Goal: Information Seeking & Learning: Learn about a topic

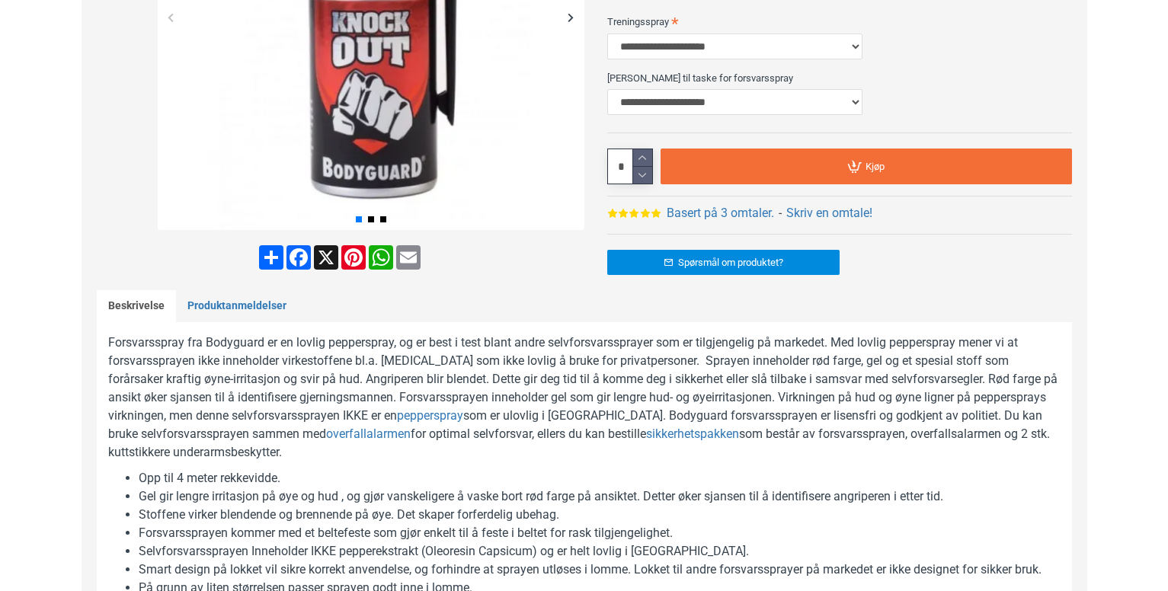
scroll to position [533, 0]
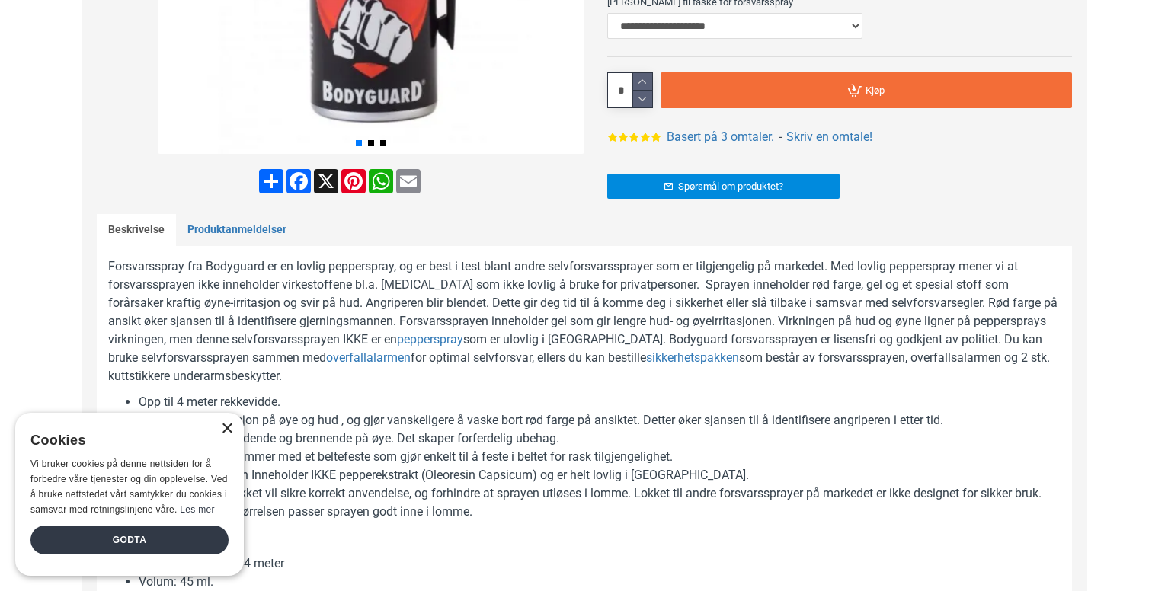
click at [230, 425] on div "×" at bounding box center [226, 429] width 11 height 11
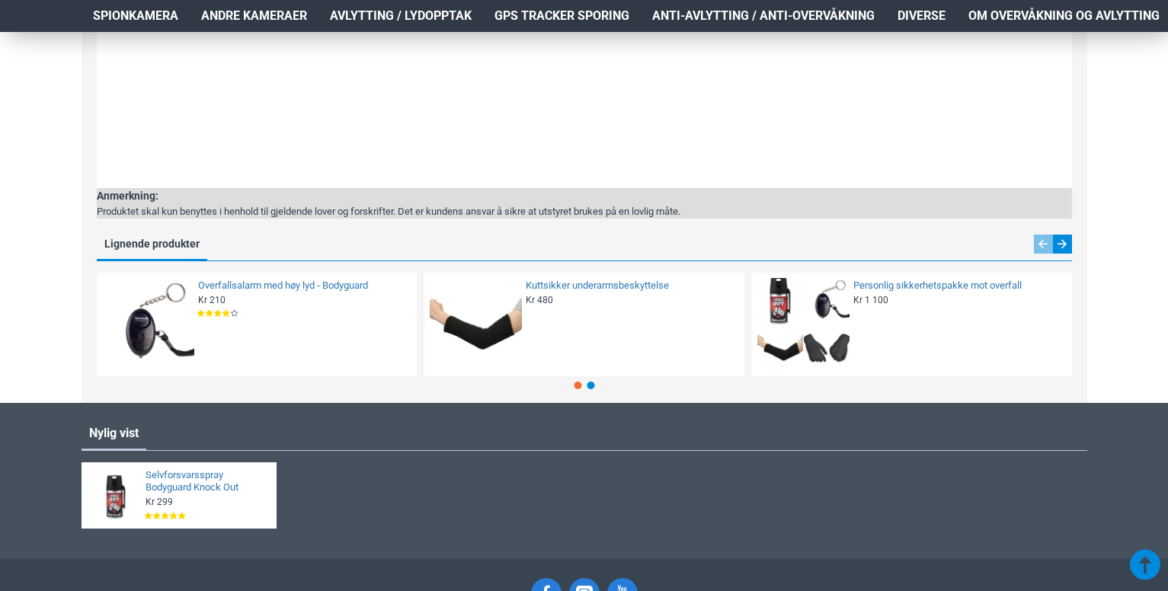
scroll to position [2746, 0]
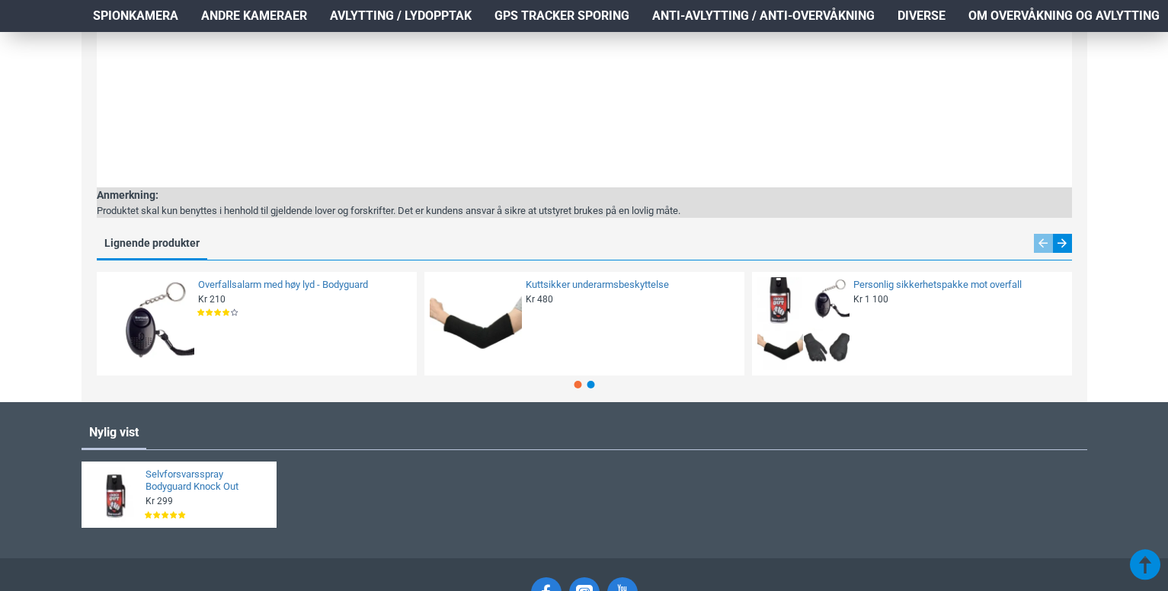
click at [163, 329] on img at bounding box center [148, 323] width 93 height 93
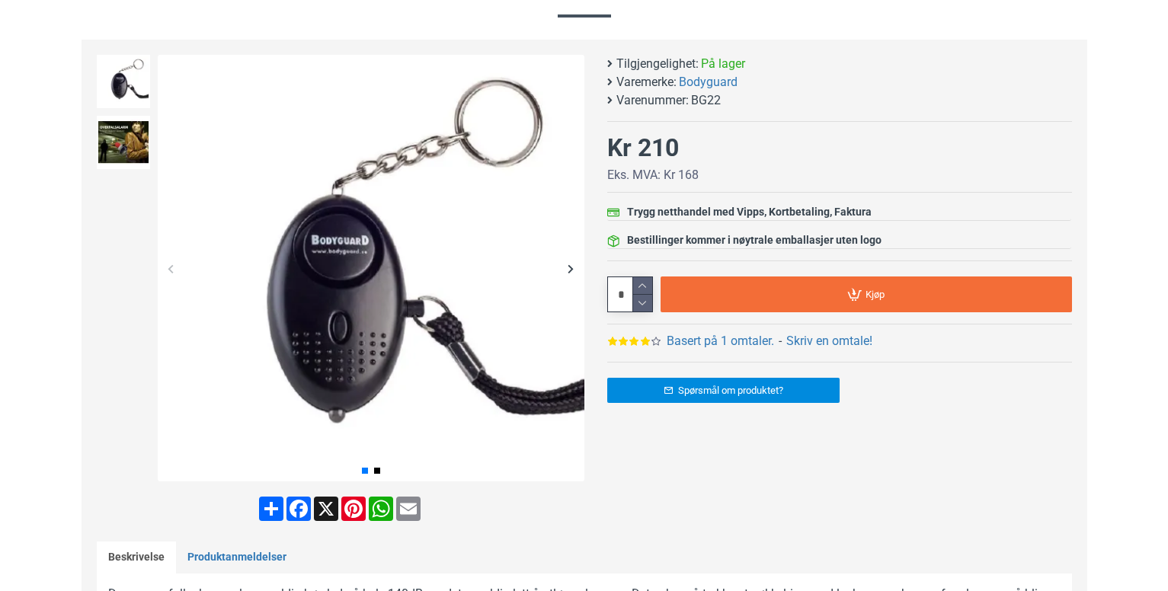
scroll to position [229, 0]
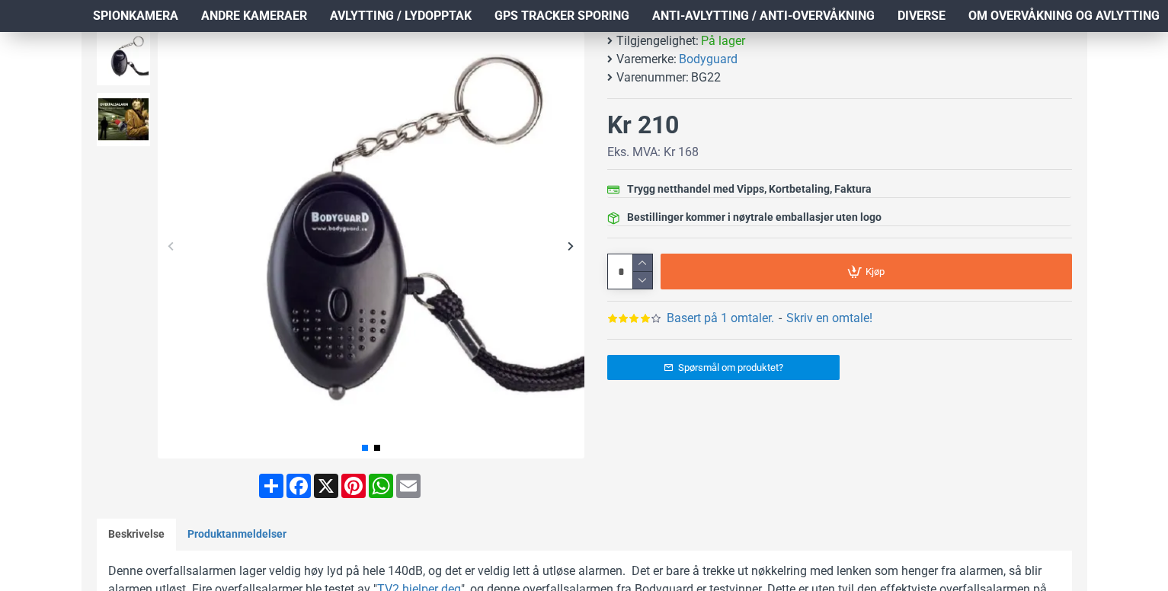
click at [571, 252] on div "Next slide" at bounding box center [571, 245] width 27 height 27
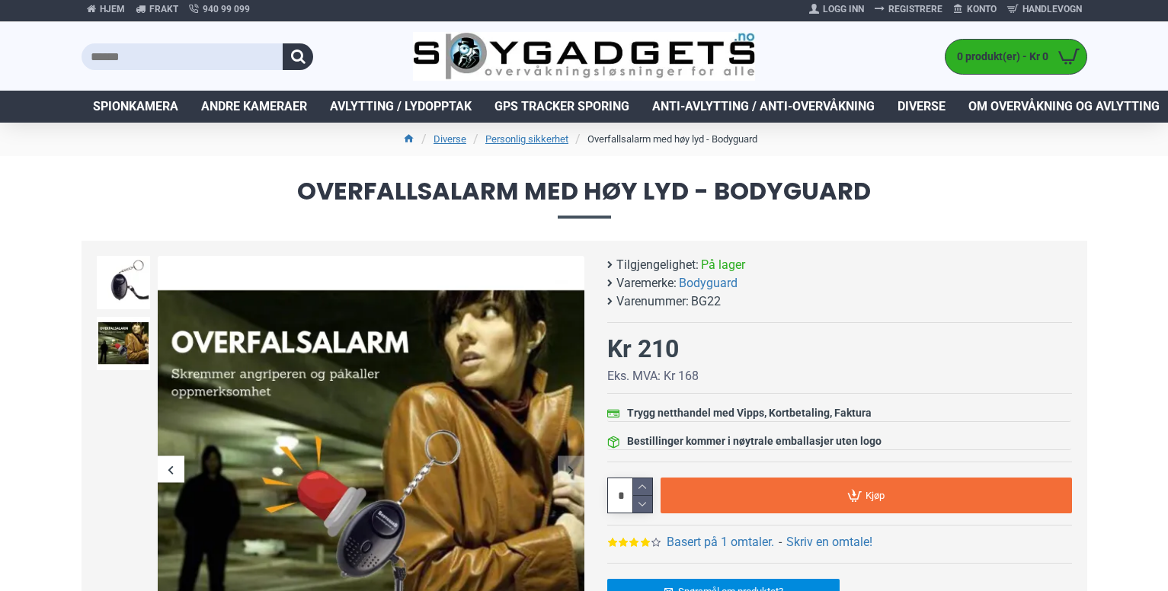
scroll to position [0, 0]
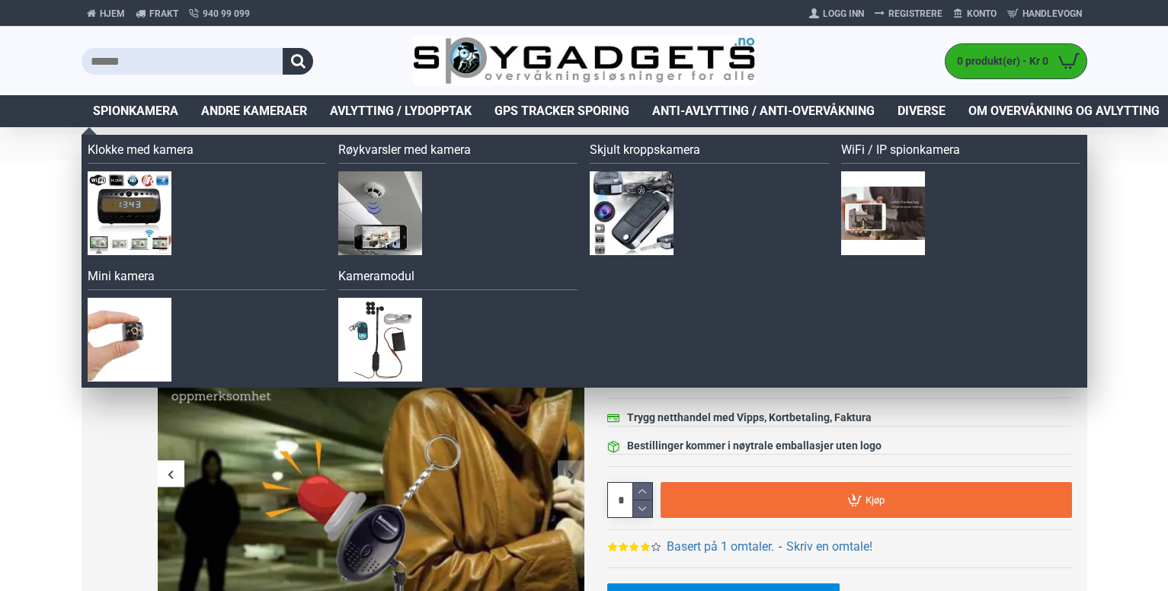
click at [145, 102] on span "Spionkamera" at bounding box center [135, 111] width 85 height 18
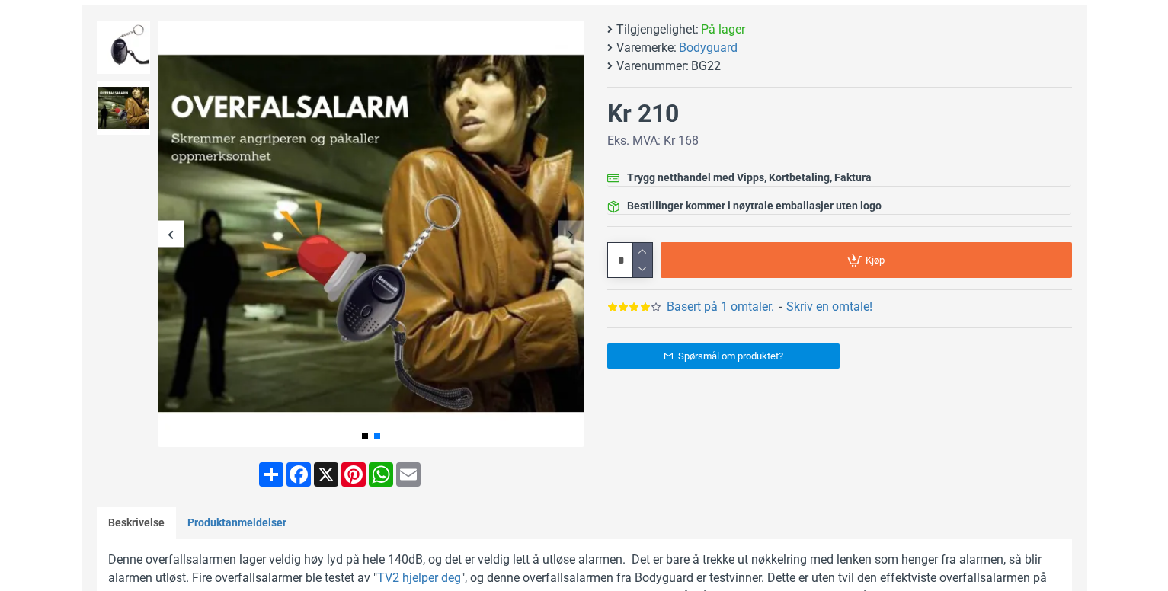
scroll to position [305, 0]
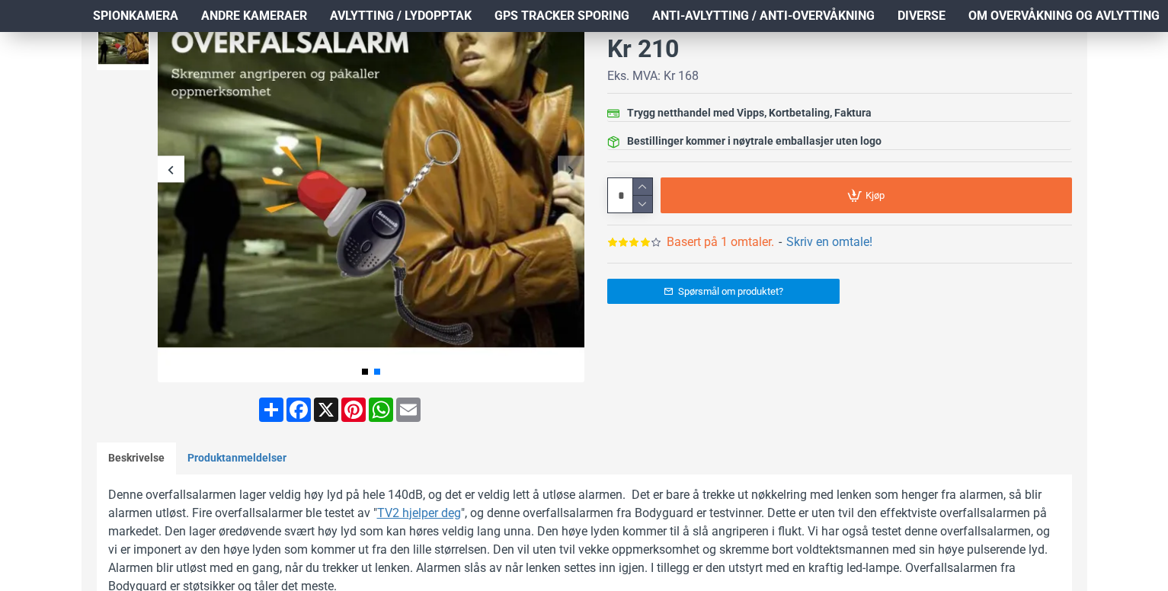
click at [696, 245] on link "Basert på 1 omtaler." at bounding box center [720, 242] width 107 height 18
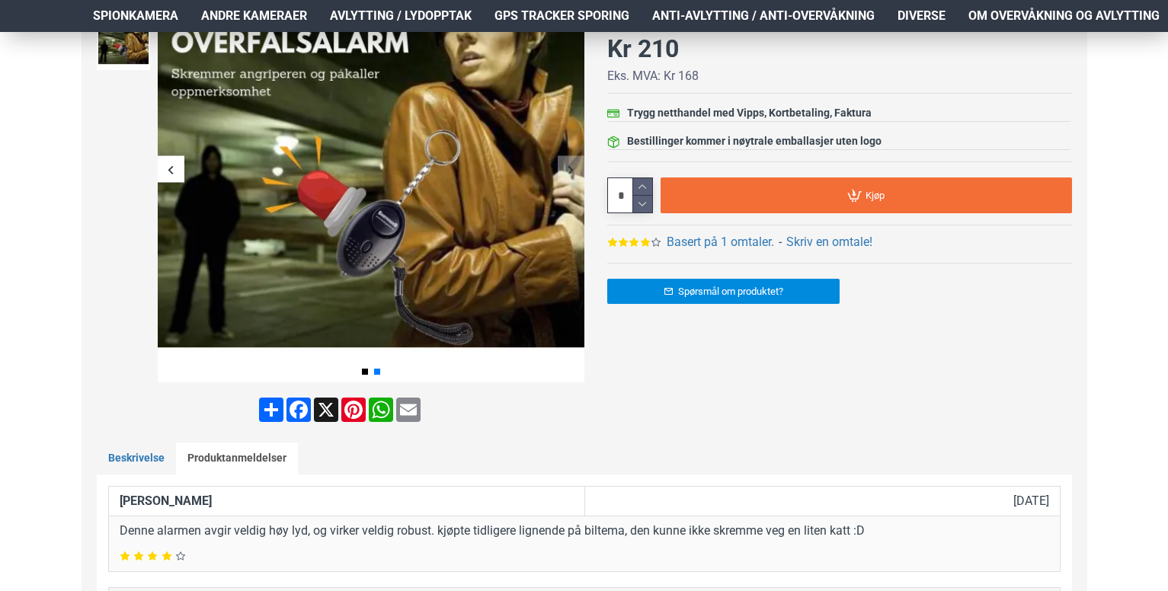
scroll to position [680, 0]
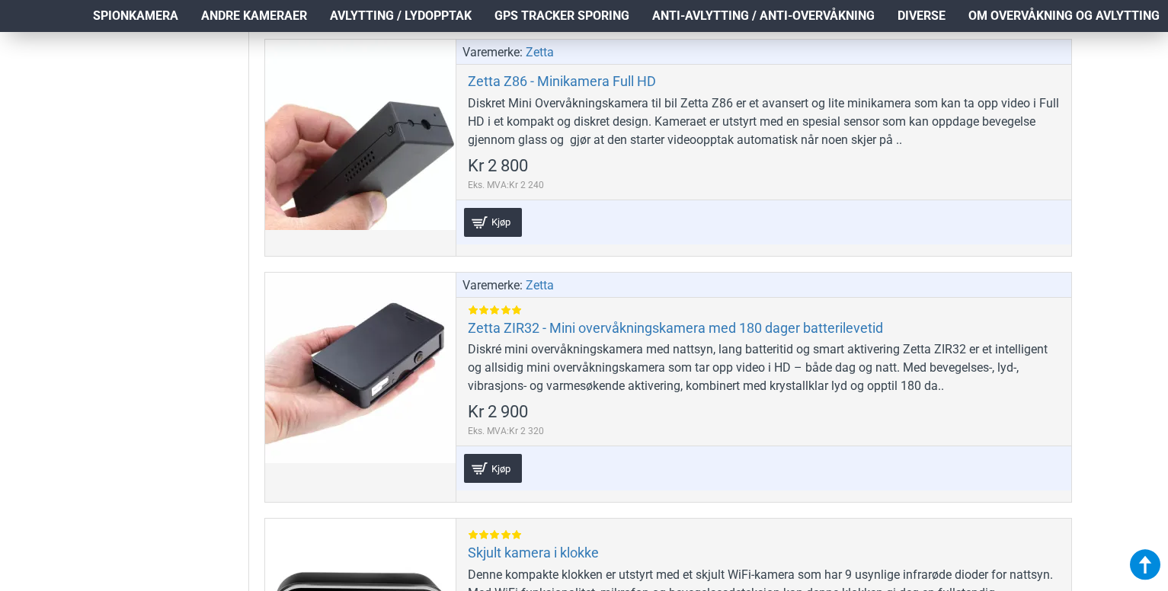
scroll to position [7662, 0]
